Goal: Information Seeking & Learning: Learn about a topic

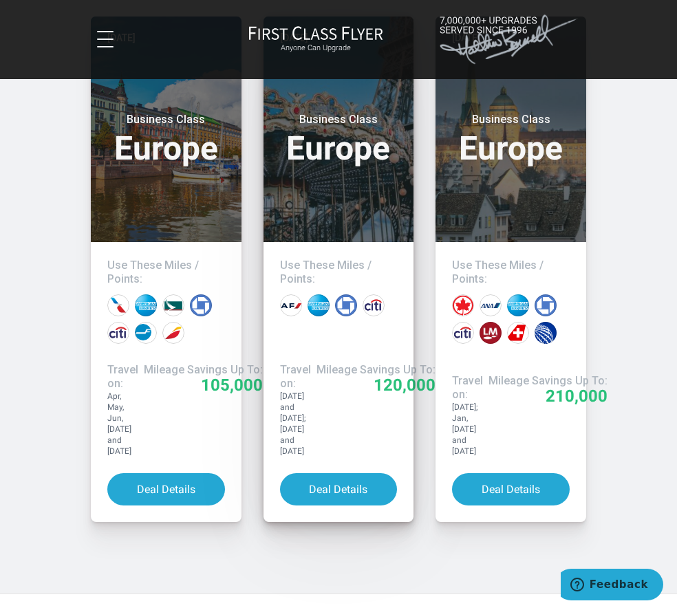
scroll to position [1607, 0]
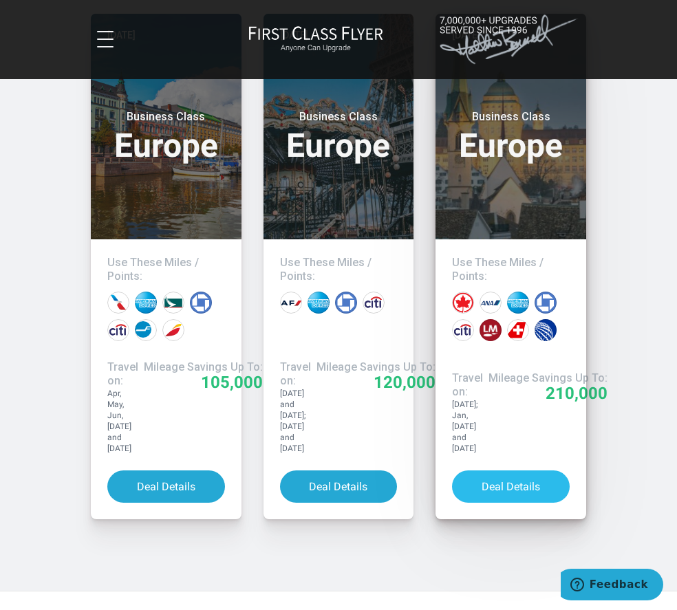
click at [493, 471] on button "Deal Details" at bounding box center [511, 487] width 118 height 32
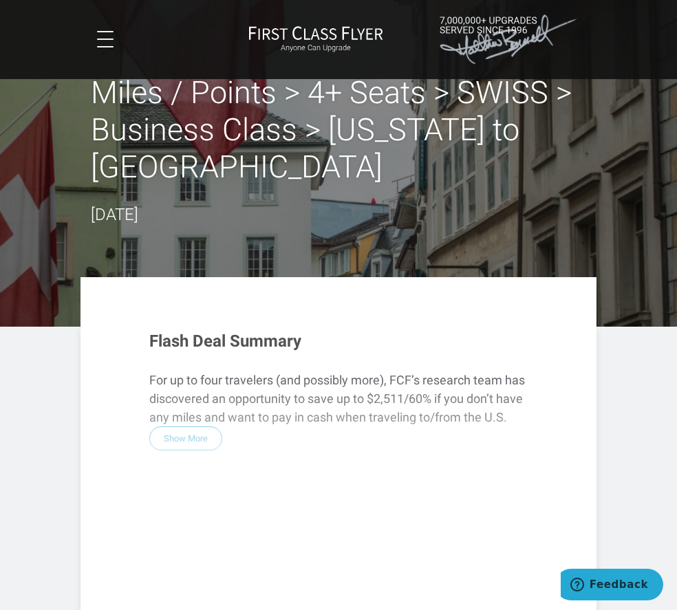
scroll to position [0, 0]
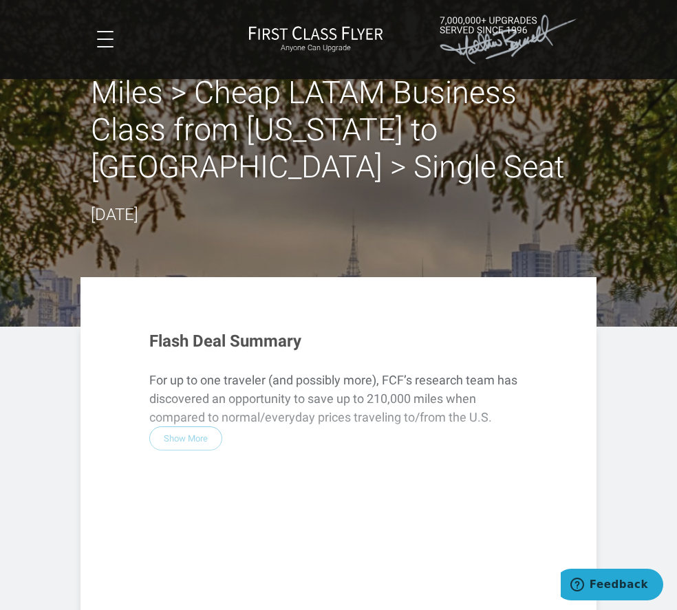
click at [193, 440] on div "Flash Deal Summary For up to one traveler (and possibly more), FCF’s research t…" at bounding box center [339, 540] width 406 height 442
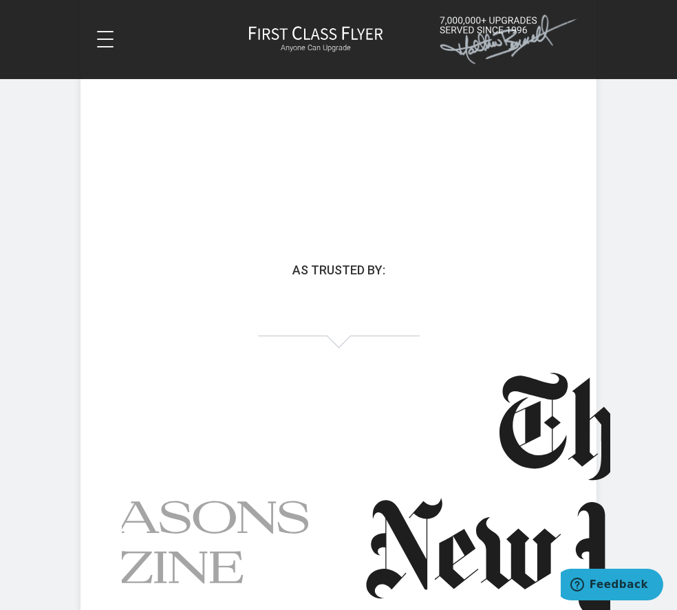
scroll to position [480, 0]
